Goal: Check status: Check status

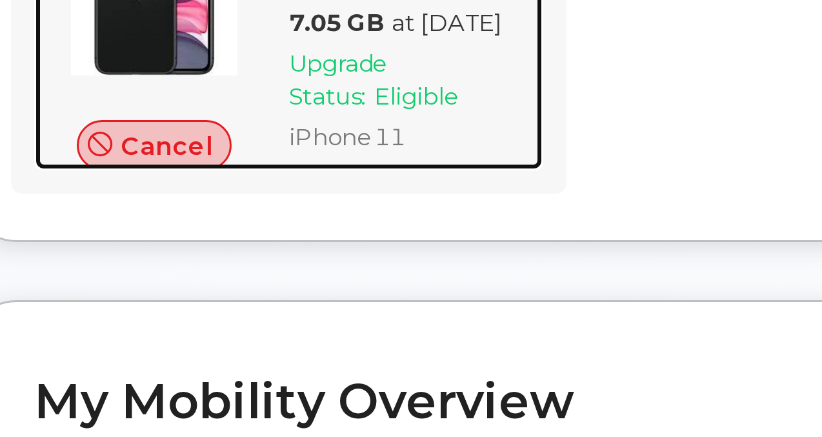
click at [336, 312] on span "Upgrade Status:" at bounding box center [330, 302] width 32 height 21
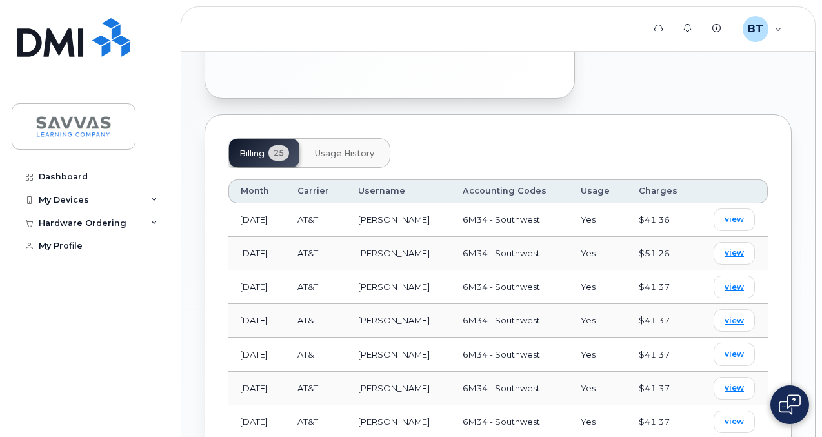
scroll to position [583, 0]
click at [738, 248] on span "view" at bounding box center [734, 254] width 19 height 12
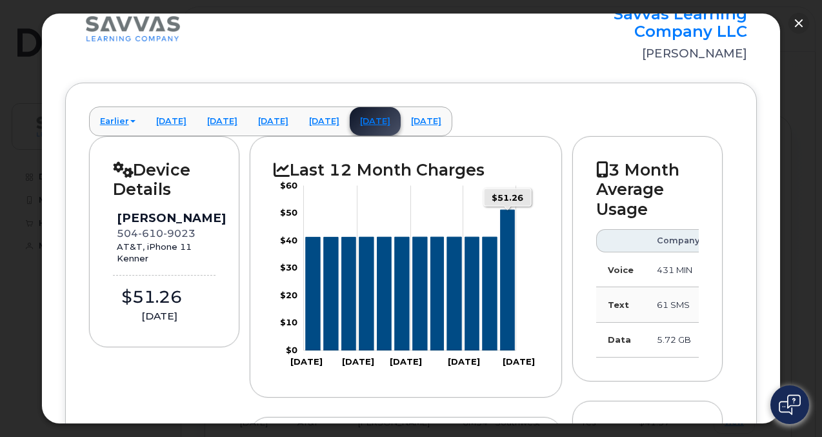
scroll to position [66, 0]
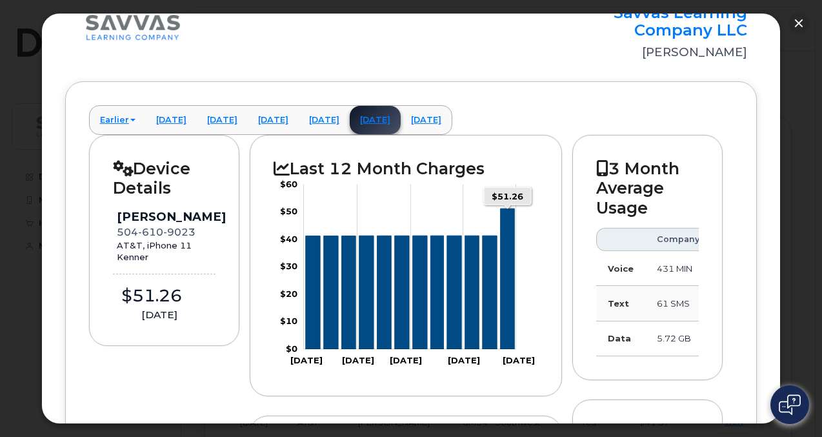
click at [507, 309] on icon "Series" at bounding box center [508, 278] width 14 height 141
click at [452, 118] on link "August 2025" at bounding box center [426, 120] width 51 height 28
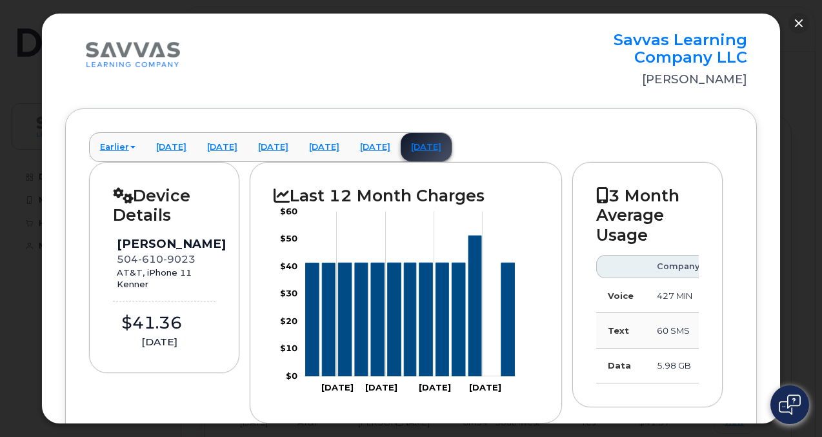
scroll to position [0, 0]
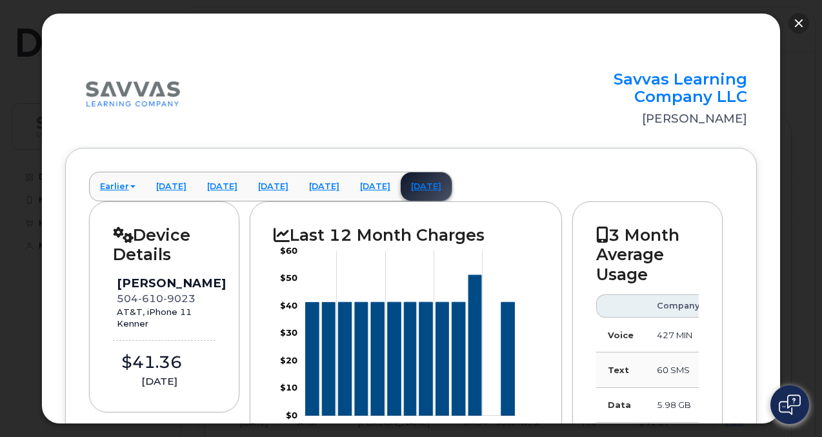
click at [802, 22] on button "button" at bounding box center [799, 23] width 21 height 21
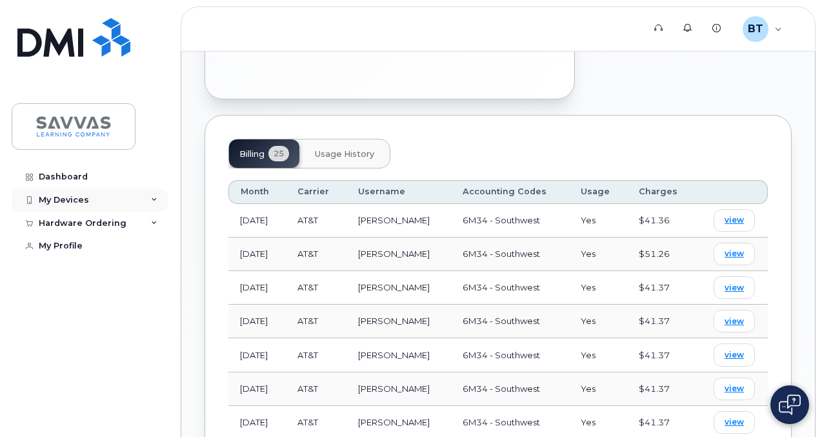
click at [77, 205] on div "My Devices" at bounding box center [90, 199] width 156 height 23
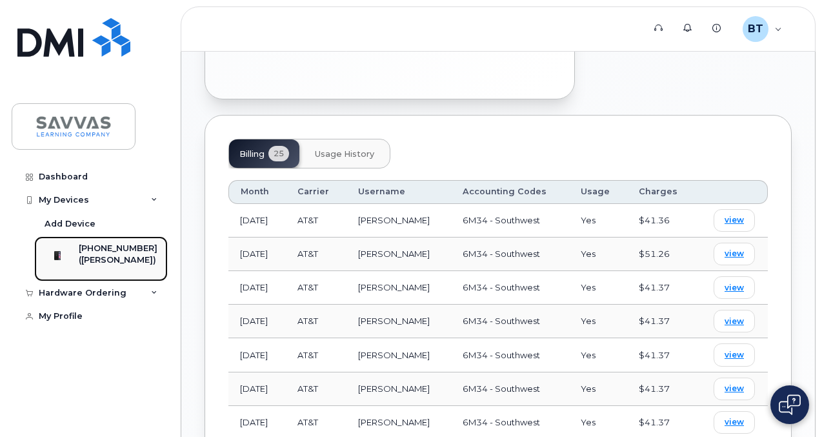
click at [112, 253] on div "[PHONE_NUMBER]" at bounding box center [118, 249] width 79 height 12
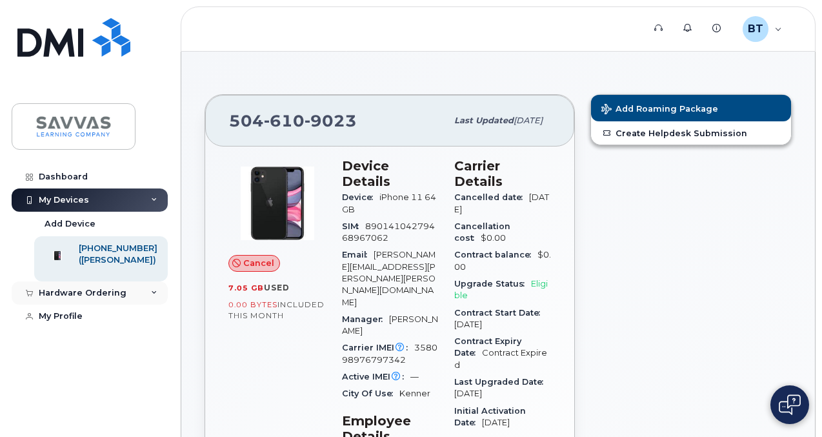
click at [145, 304] on div "Hardware Ordering" at bounding box center [90, 292] width 156 height 23
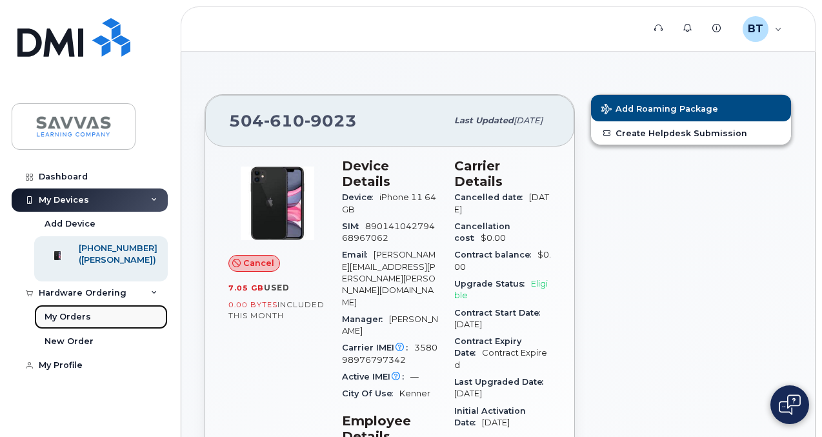
click at [125, 322] on link "My Orders" at bounding box center [101, 317] width 134 height 25
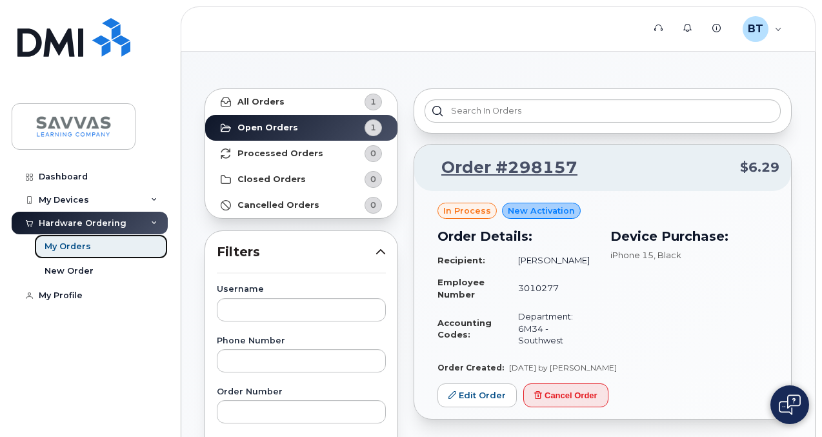
scroll to position [51, 0]
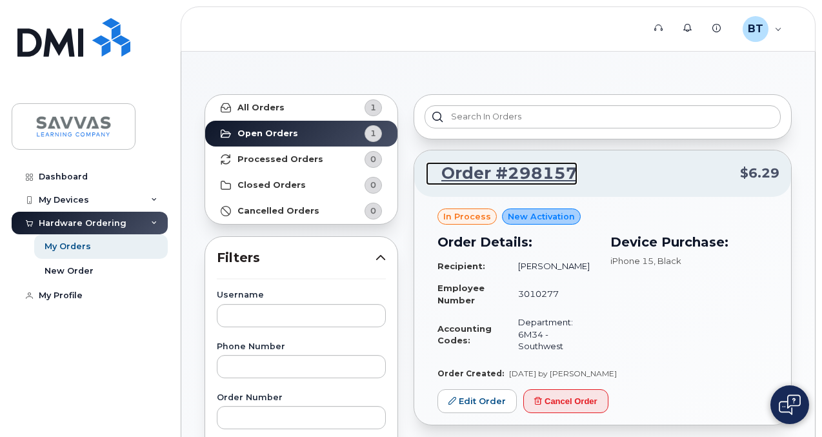
click at [483, 174] on link "Order #298157" at bounding box center [502, 173] width 152 height 23
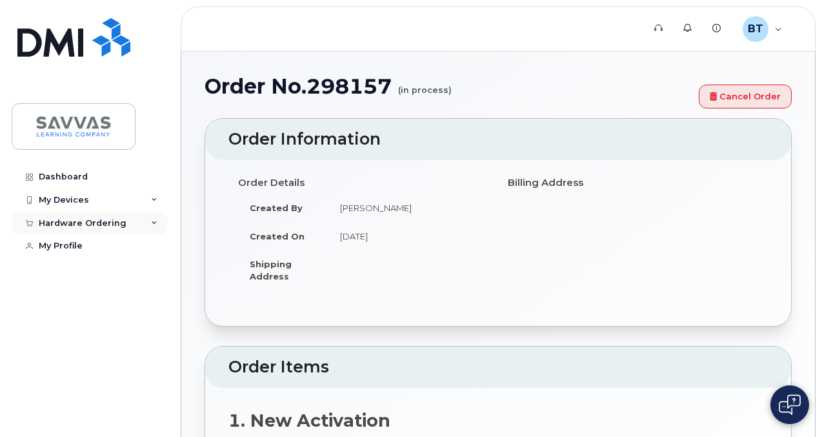
click at [79, 227] on div "Hardware Ordering" at bounding box center [90, 223] width 156 height 23
